Goal: Task Accomplishment & Management: Manage account settings

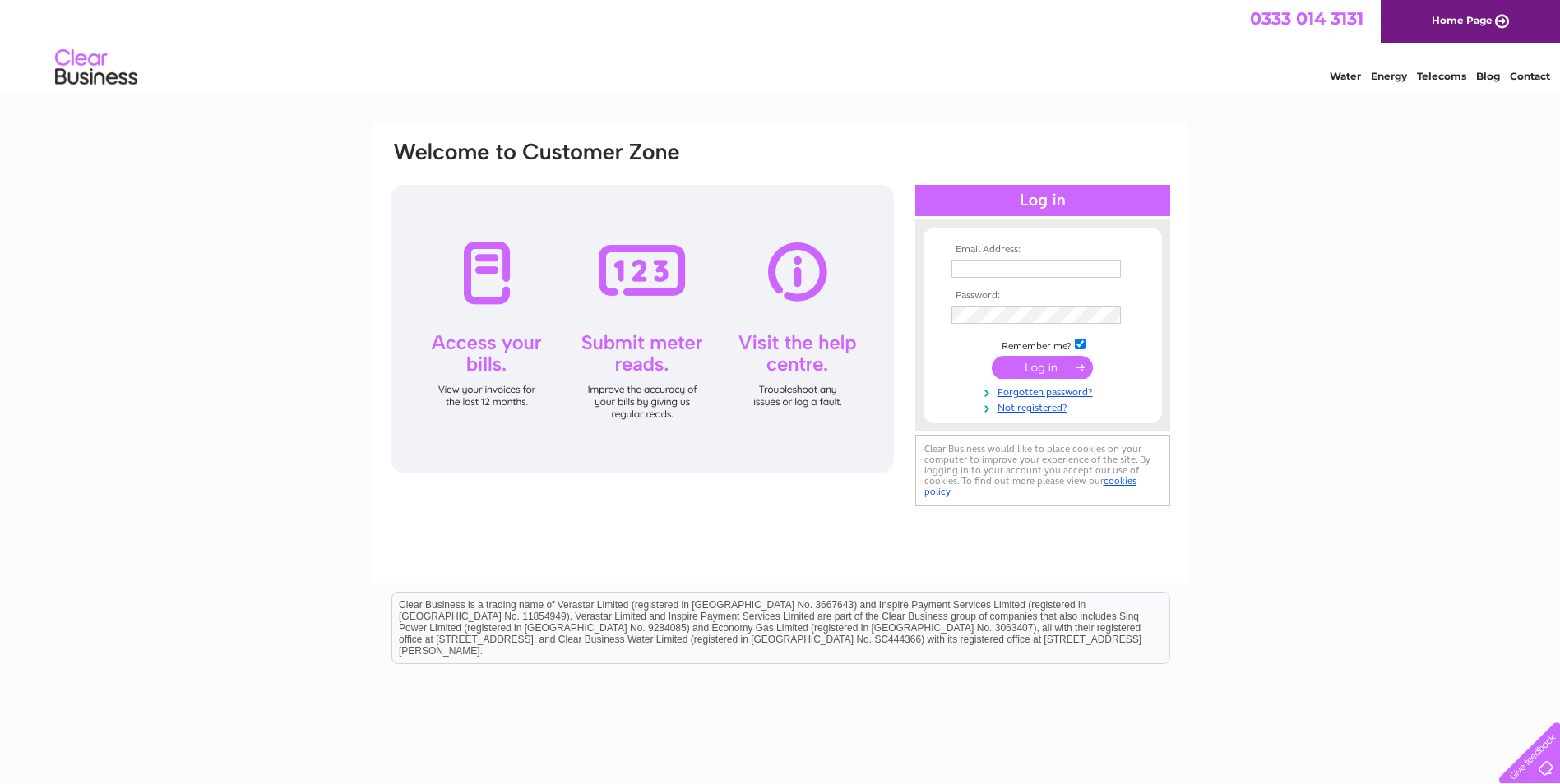
type input "andrea@sheafmoor-money.co.uk"
click at [1030, 371] on input "submit" at bounding box center [1041, 367] width 101 height 23
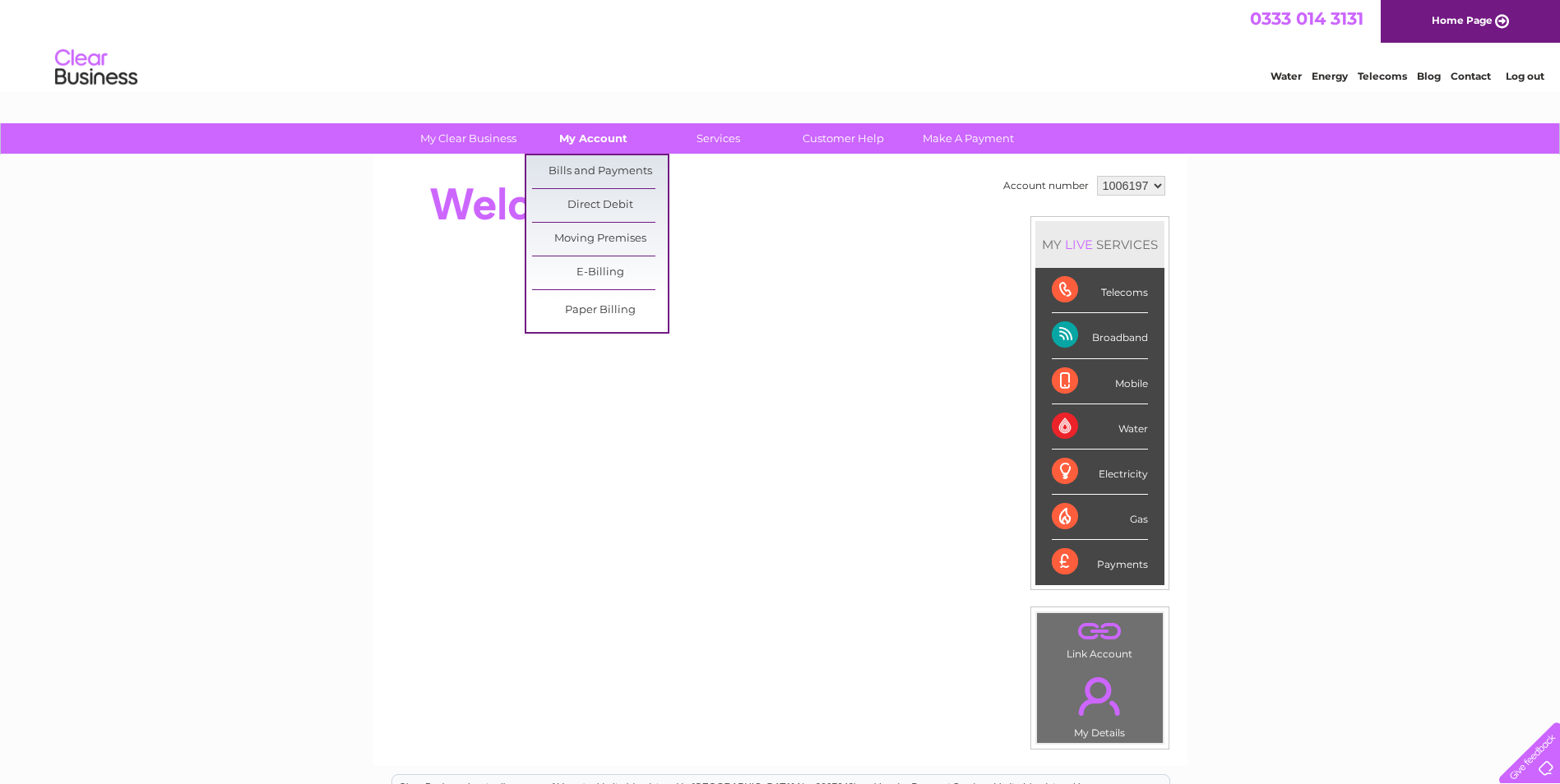
click at [571, 138] on link "My Account" at bounding box center [593, 138] width 135 height 30
click at [577, 174] on link "Bills and Payments" at bounding box center [600, 171] width 135 height 33
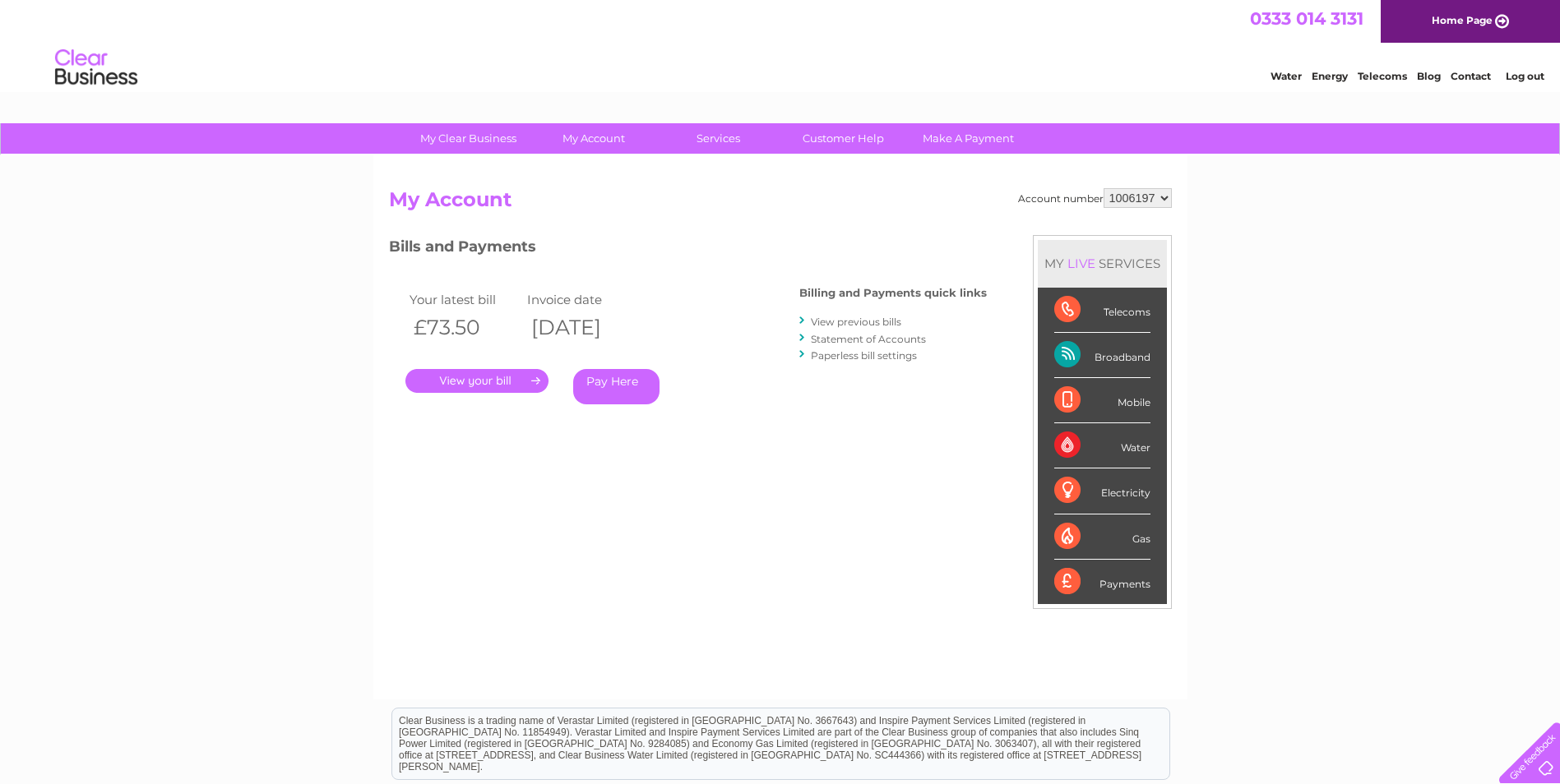
click at [504, 375] on link "." at bounding box center [477, 380] width 143 height 24
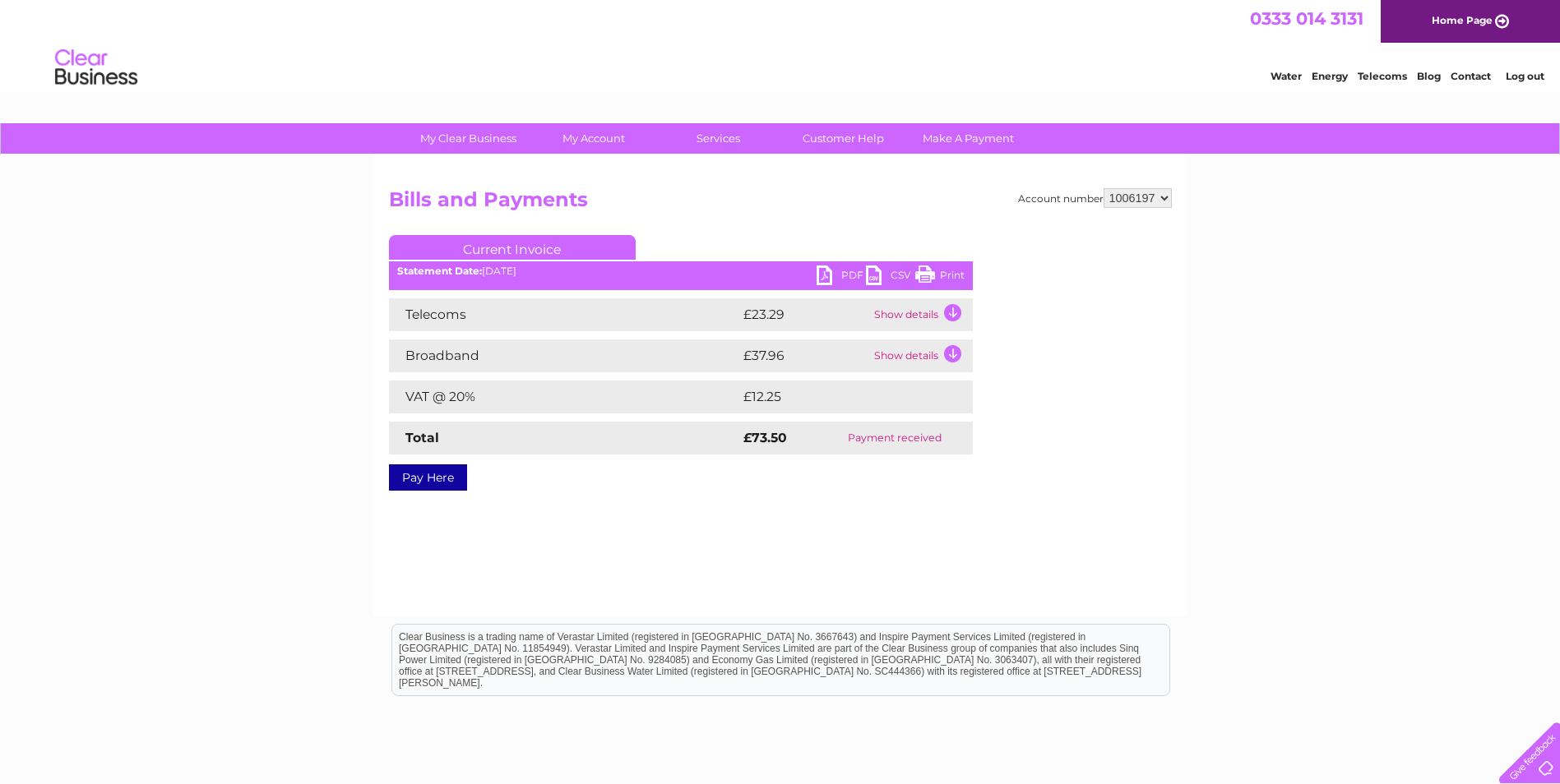
click at [831, 278] on link "PDF" at bounding box center [841, 277] width 49 height 24
